Goal: Task Accomplishment & Management: Manage account settings

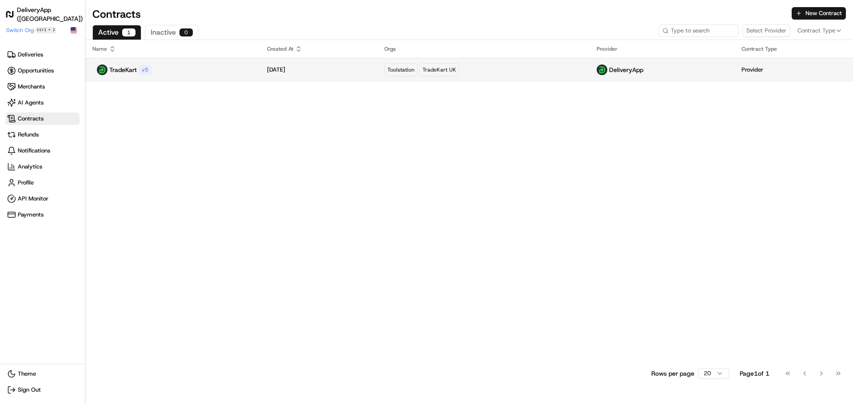
click at [171, 68] on div "TradeKart v 5" at bounding box center [172, 69] width 160 height 11
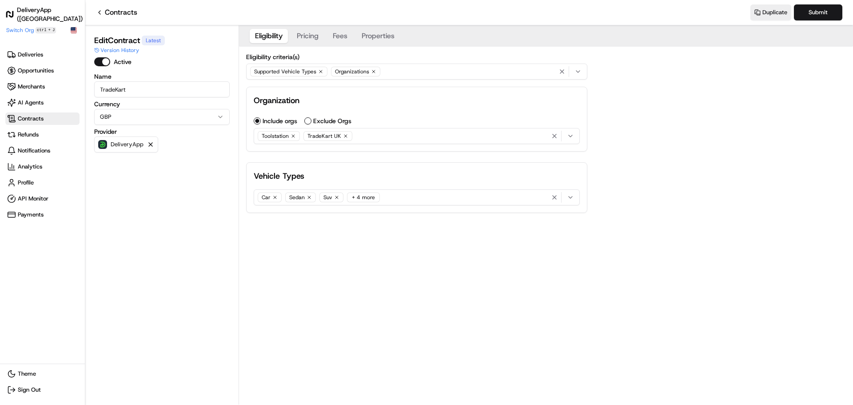
click at [377, 34] on button "Properties" at bounding box center [378, 36] width 44 height 14
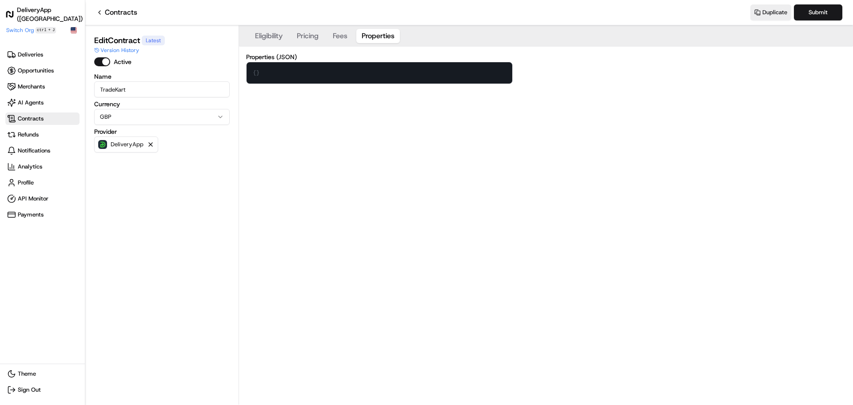
click at [266, 36] on button "Eligibility" at bounding box center [269, 36] width 38 height 14
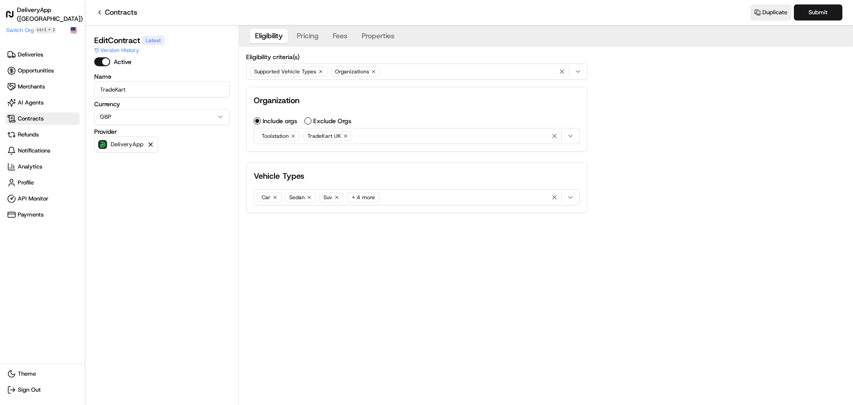
click at [390, 72] on div "Supported Vehicle Types Organizations" at bounding box center [416, 71] width 337 height 13
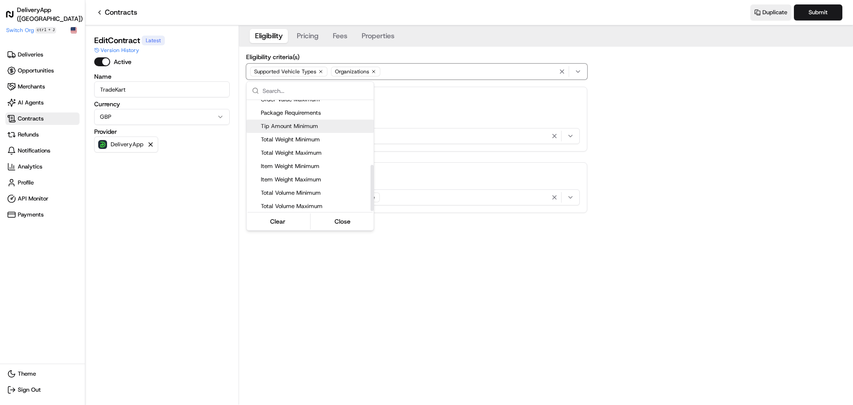
scroll to position [155, 0]
click at [307, 203] on span "Custom Eligibility (Script)" at bounding box center [315, 204] width 109 height 8
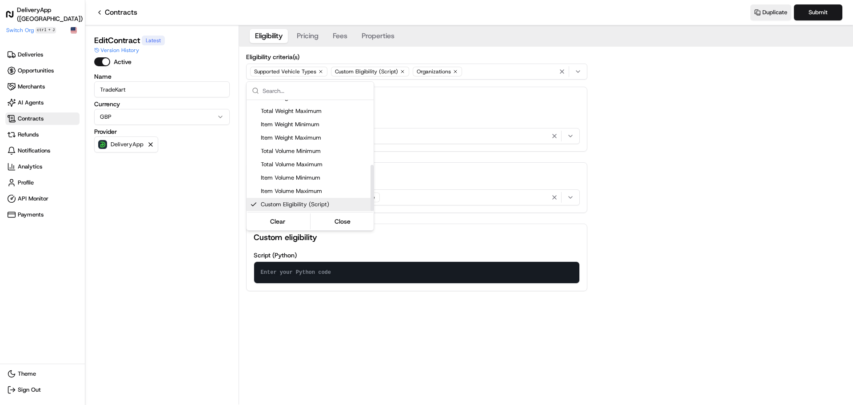
click at [415, 310] on html "DeliveryApp (UK) Make sidebar auto shrink Switch Org ctrl + J Deliveries Opport…" at bounding box center [426, 202] width 853 height 405
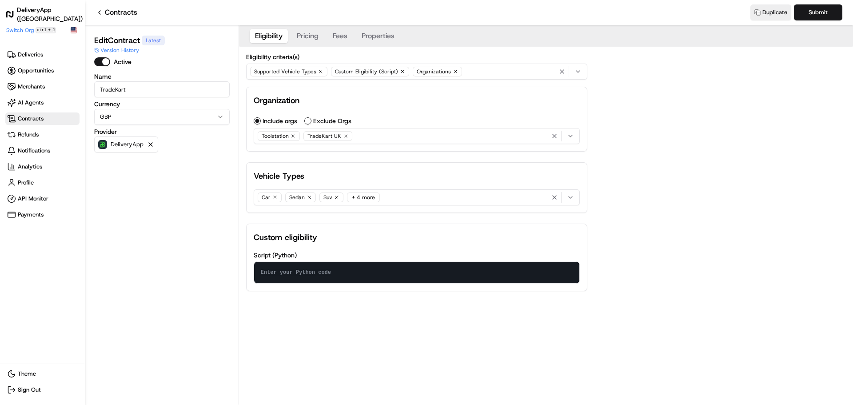
click at [324, 275] on textarea at bounding box center [416, 272] width 325 height 21
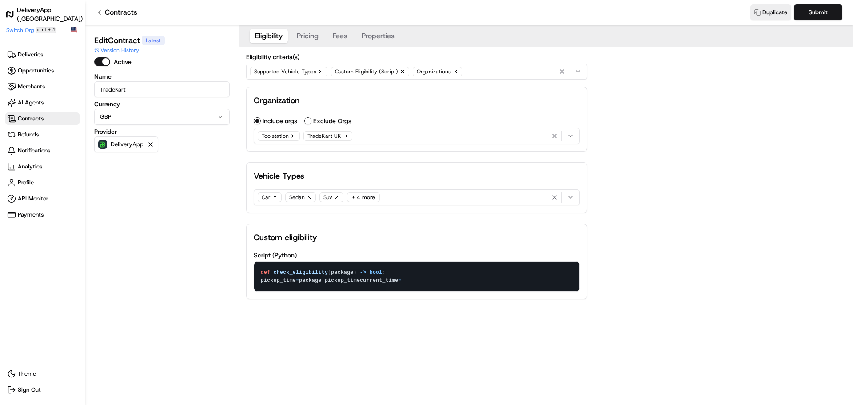
click at [272, 280] on textarea "def check_eligibility(package) -> bool: pickup_time = package.pickup_time curre…" at bounding box center [416, 276] width 325 height 29
paste textarea "from datetime import datetime current_time_utc = datetime.utcnow()"
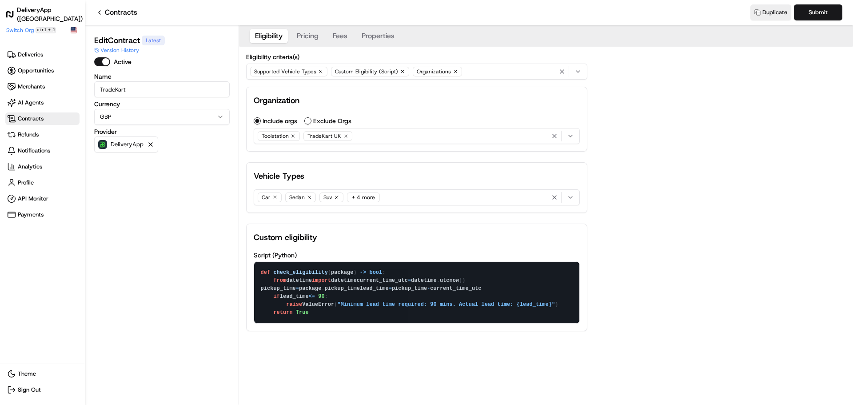
click at [334, 323] on textarea "def check_eligibility(package) -> bool: from datetime import datetime current_t…" at bounding box center [416, 292] width 325 height 61
click at [426, 309] on textarea "def check_eligibility(package) -> bool: from datetime import datetime current_t…" at bounding box center [416, 292] width 325 height 61
drag, startPoint x: 323, startPoint y: 332, endPoint x: 249, endPoint y: 269, distance: 97.3
click at [253, 269] on div "Custom eligibility Script (Python) def check_eligibility(package) -> bool: from…" at bounding box center [416, 276] width 341 height 107
paste textarea "from datetime import datetime, timedelta def check_eligibility(package) -> bool…"
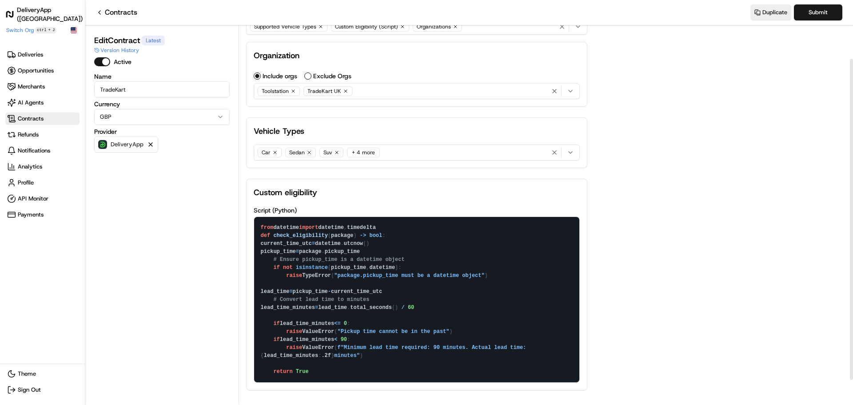
scroll to position [69, 0]
click at [409, 233] on textarea "from datetime import datetime, timedelta def check_eligibility(package) -> bool…" at bounding box center [416, 299] width 325 height 165
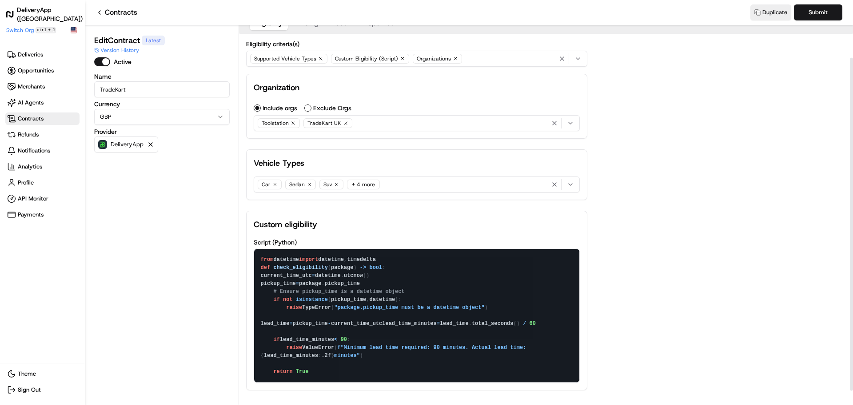
scroll to position [37, 0]
type textarea "from datetime import datetime, timedelta def check_eligibility(package) -> bool…"
click at [807, 8] on button "Submit" at bounding box center [817, 12] width 48 height 16
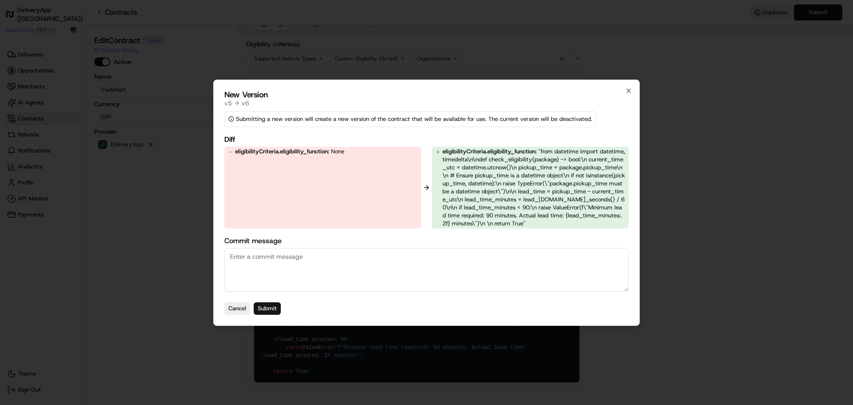
click at [261, 305] on button "Submit" at bounding box center [267, 308] width 27 height 12
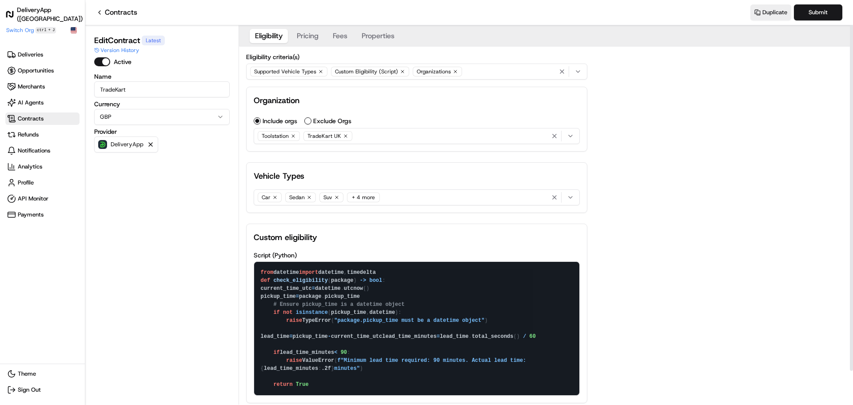
click at [300, 338] on textarea "from datetime import datetime, timedelta def check_eligibility(package) -> bool…" at bounding box center [416, 328] width 325 height 133
click at [317, 41] on button "Pricing" at bounding box center [307, 36] width 32 height 14
click at [268, 35] on button "Eligibility" at bounding box center [269, 36] width 38 height 14
click at [50, 58] on span "Deliveries" at bounding box center [42, 54] width 71 height 9
click at [308, 36] on button "Pricing" at bounding box center [307, 36] width 32 height 14
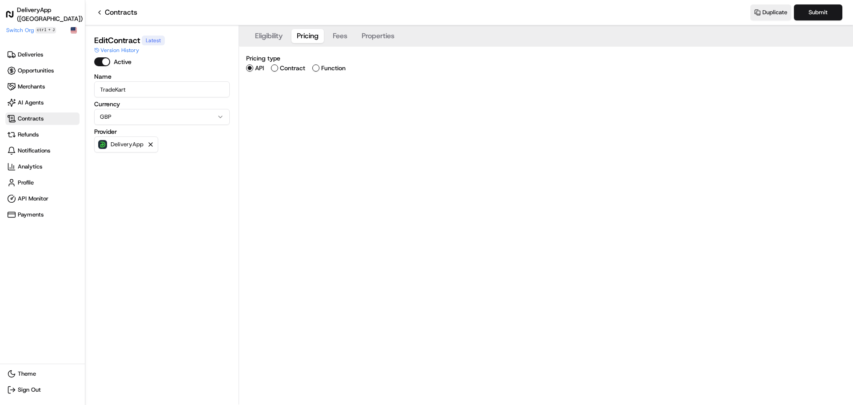
click at [276, 65] on button "Contract" at bounding box center [274, 67] width 7 height 7
click at [317, 69] on button "Function" at bounding box center [315, 67] width 7 height 7
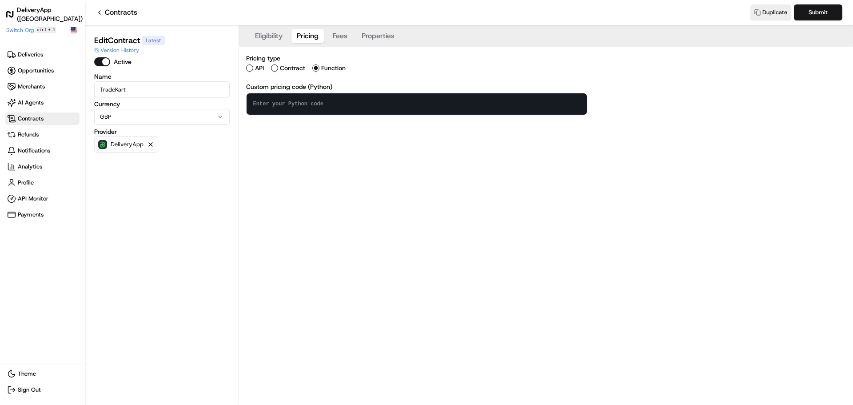
click at [275, 64] on button "Contract" at bounding box center [274, 67] width 7 height 7
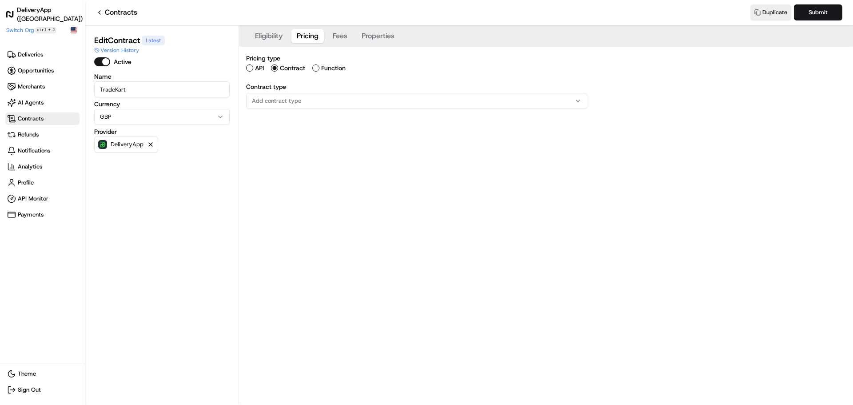
click at [288, 102] on span "Add contract type" at bounding box center [276, 101] width 49 height 8
click at [333, 37] on html "DeliveryApp (UK) Make sidebar auto shrink Switch Org ctrl + J Deliveries Opport…" at bounding box center [426, 202] width 853 height 405
